Goal: Information Seeking & Learning: Compare options

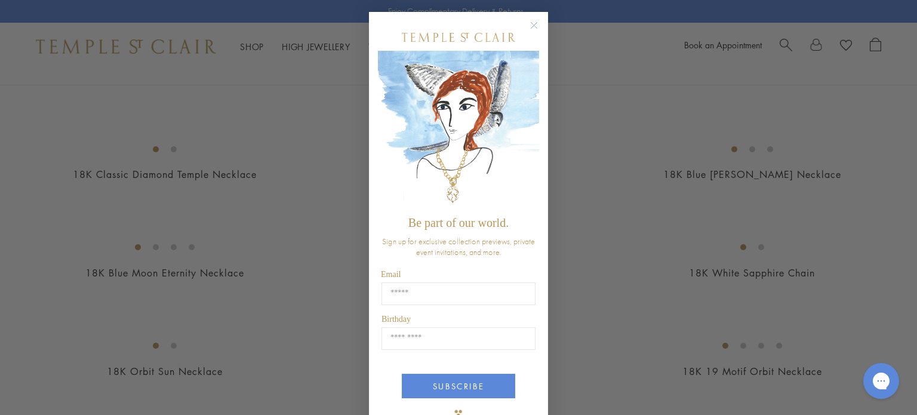
click at [532, 23] on circle "Close dialog" at bounding box center [534, 26] width 14 height 14
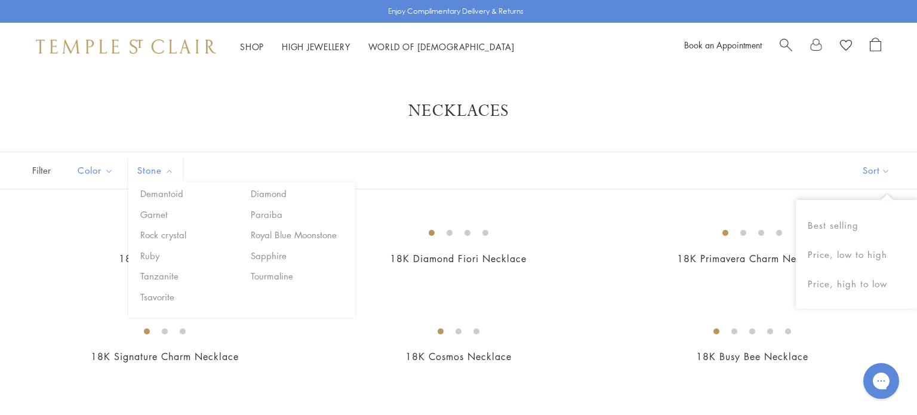
click at [864, 177] on button "Sort" at bounding box center [876, 170] width 81 height 36
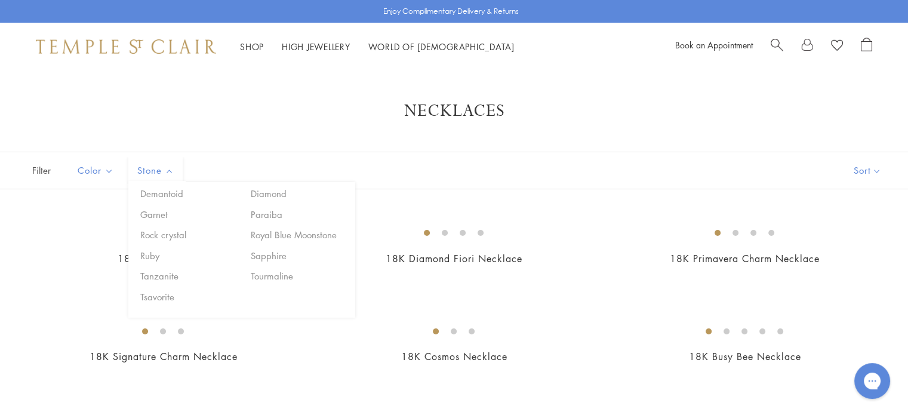
click at [871, 170] on button "Sort" at bounding box center [867, 170] width 81 height 36
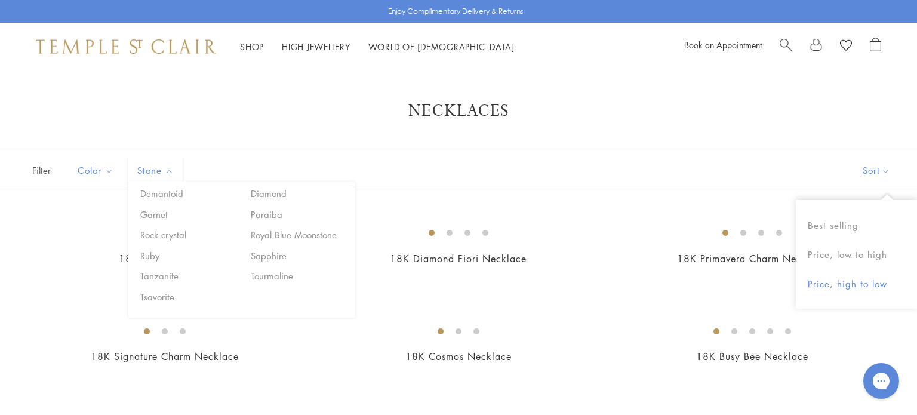
click at [852, 284] on button "Price, high to low" at bounding box center [856, 283] width 121 height 29
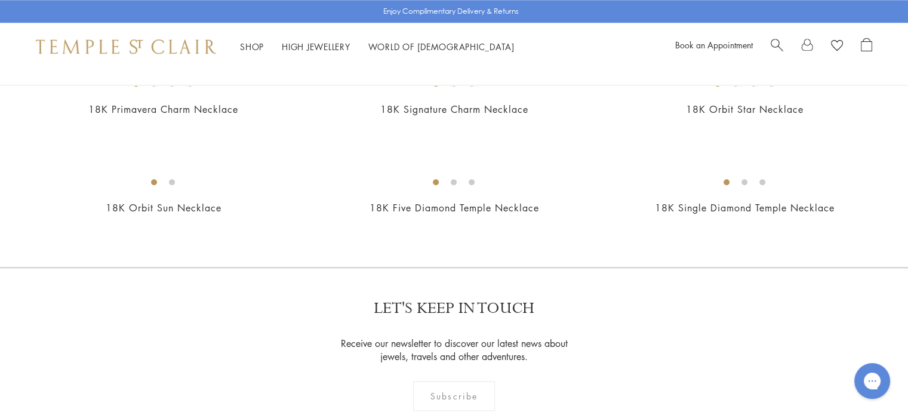
scroll to position [1233, 0]
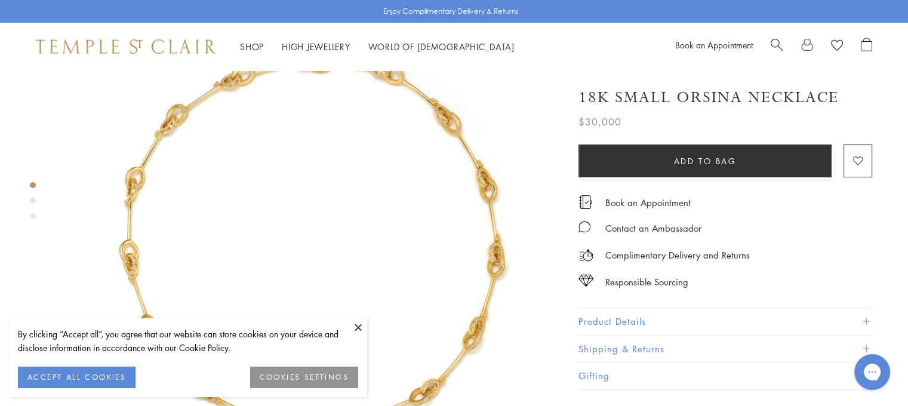
scroll to position [79, 0]
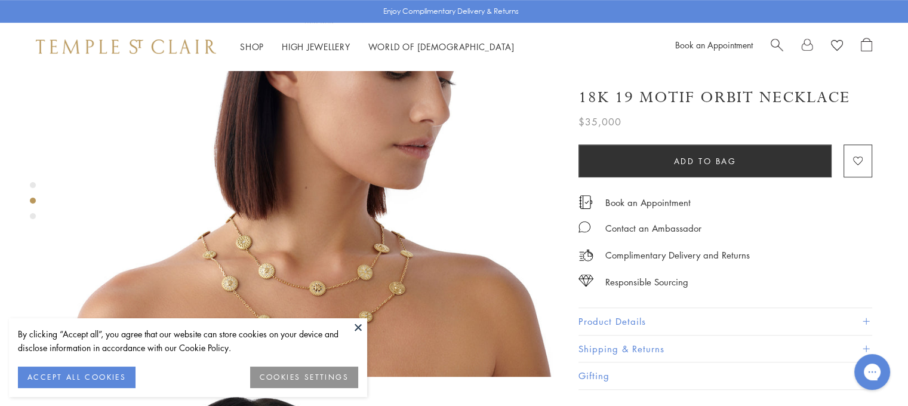
scroll to position [716, 0]
